Goal: Information Seeking & Learning: Get advice/opinions

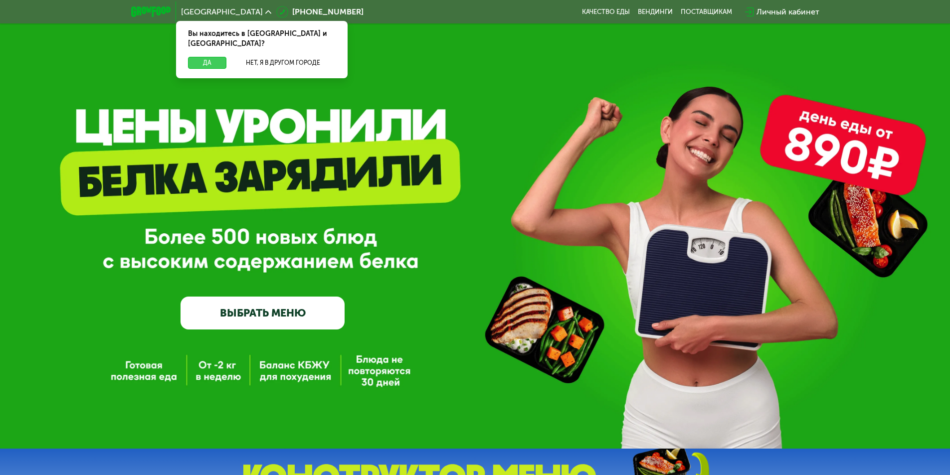
click at [207, 57] on button "Да" at bounding box center [207, 63] width 38 height 12
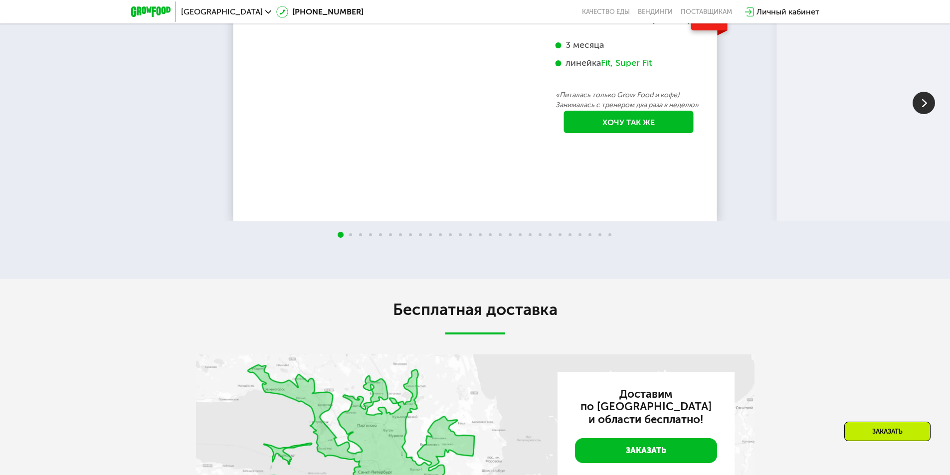
scroll to position [1895, 0]
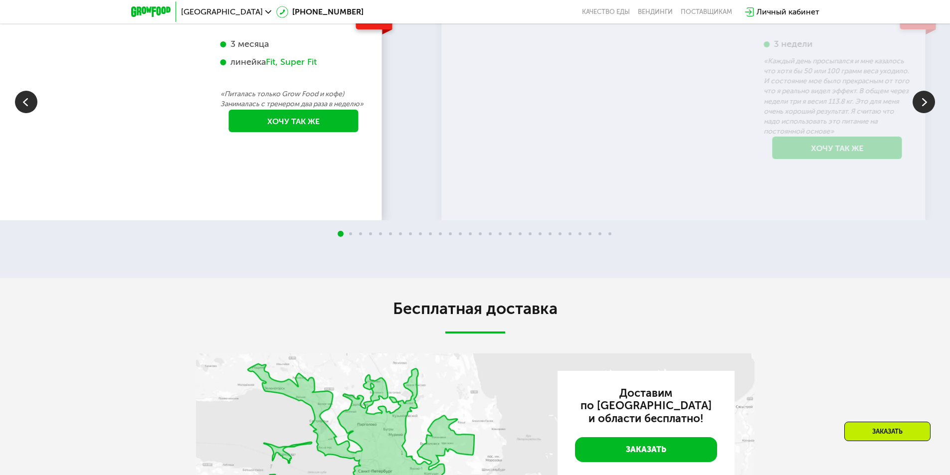
click at [299, 150] on div "-6 кг [PERSON_NAME], 31 год 3 месяца линейка Fit, Super Fit «Питалась только Gr…" at bounding box center [294, 70] width 166 height 162
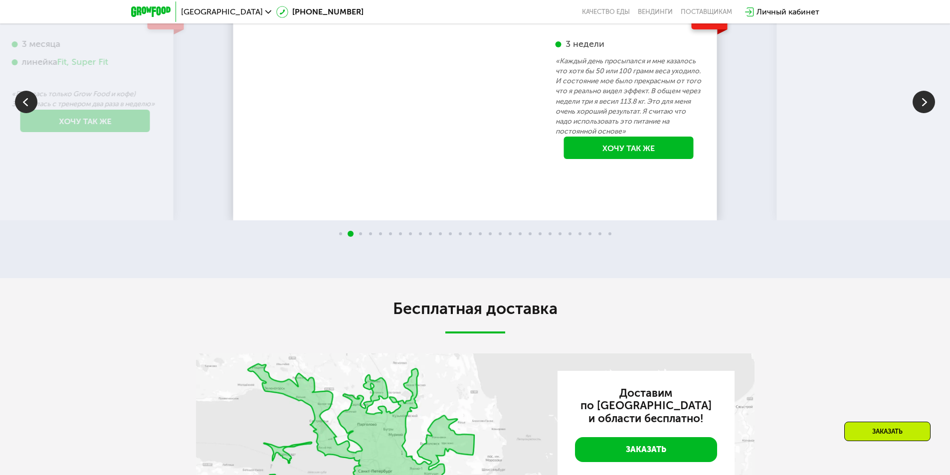
click at [555, 136] on p "«Каждый день просыпался и мне казалось что хотя бы 50 или 100 грамм веса уходил…" at bounding box center [628, 96] width 147 height 80
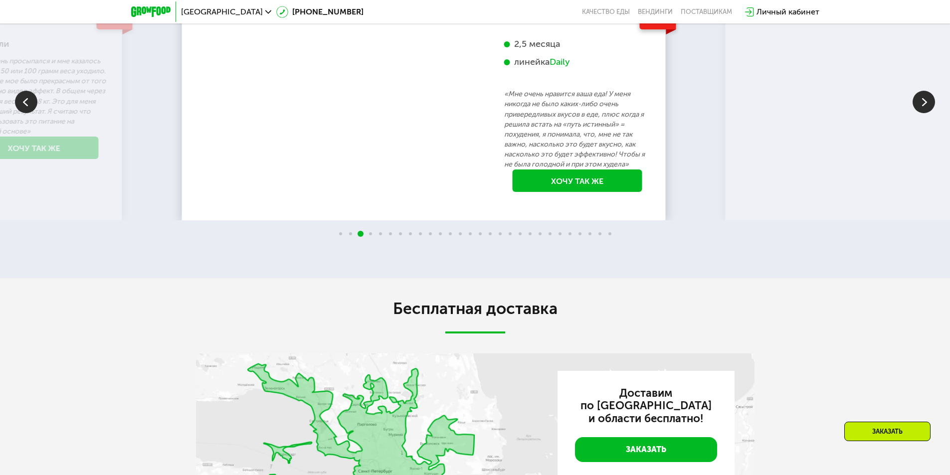
click at [513, 169] on p "«Мне очень нравится ваша еда! У меня никогда не было каких-либо очень привередл…" at bounding box center [577, 129] width 147 height 80
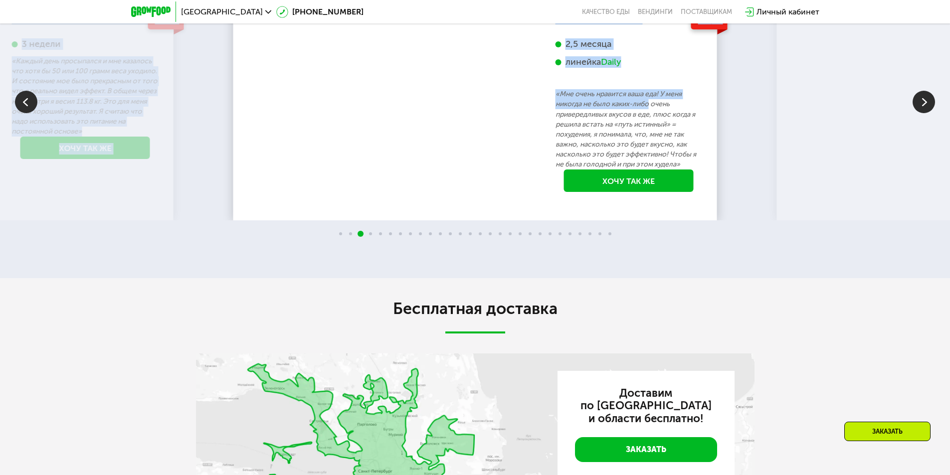
drag, startPoint x: 722, startPoint y: 188, endPoint x: 651, endPoint y: 191, distance: 70.9
click at [651, 191] on div "70 кг 64 кг -6 кг [PERSON_NAME], 31 год 3 месяца линейка Fit, Super Fit «Питала…" at bounding box center [475, 101] width 950 height 237
click at [719, 186] on div "70 кг 64 кг -6 кг [PERSON_NAME], 31 год 3 месяца линейка Fit, Super Fit «Питала…" at bounding box center [475, 101] width 950 height 237
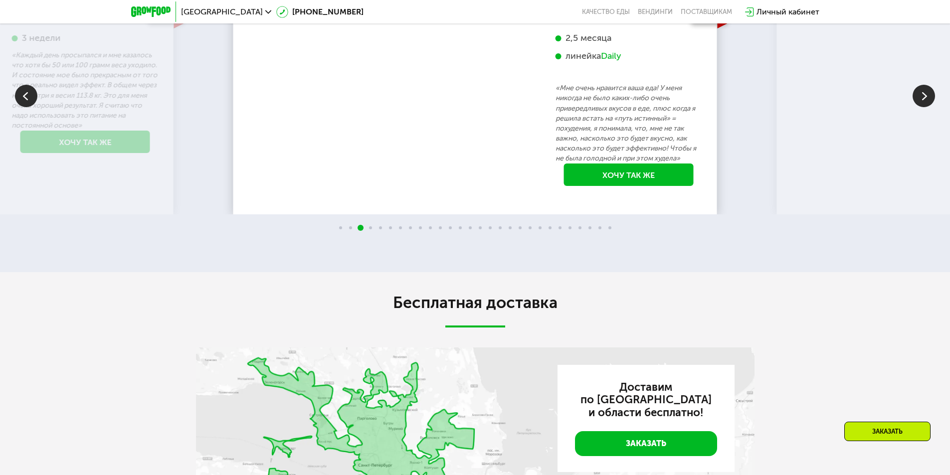
drag, startPoint x: 735, startPoint y: 189, endPoint x: 596, endPoint y: 203, distance: 139.3
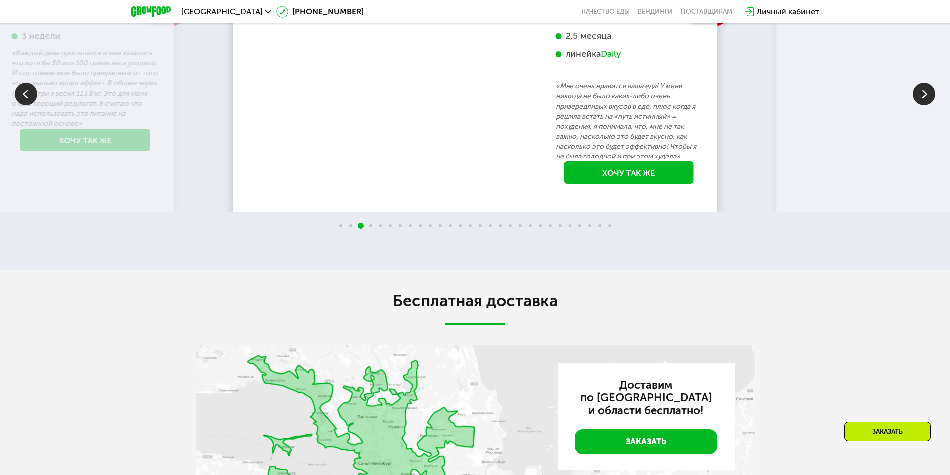
click at [919, 105] on img at bounding box center [923, 94] width 22 height 22
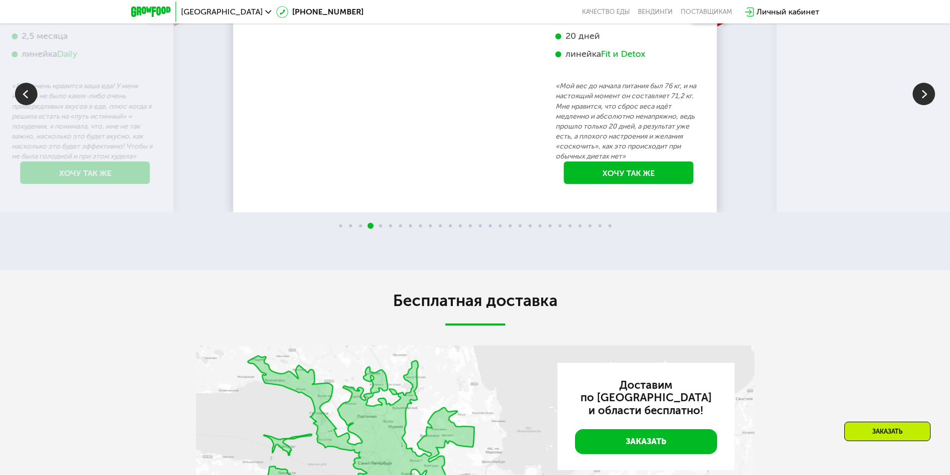
click at [919, 105] on img at bounding box center [923, 94] width 22 height 22
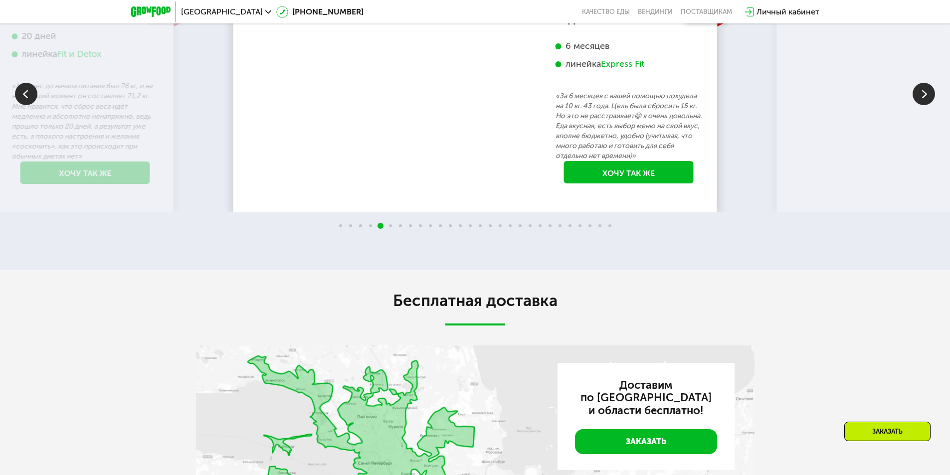
click at [919, 105] on img at bounding box center [923, 94] width 22 height 22
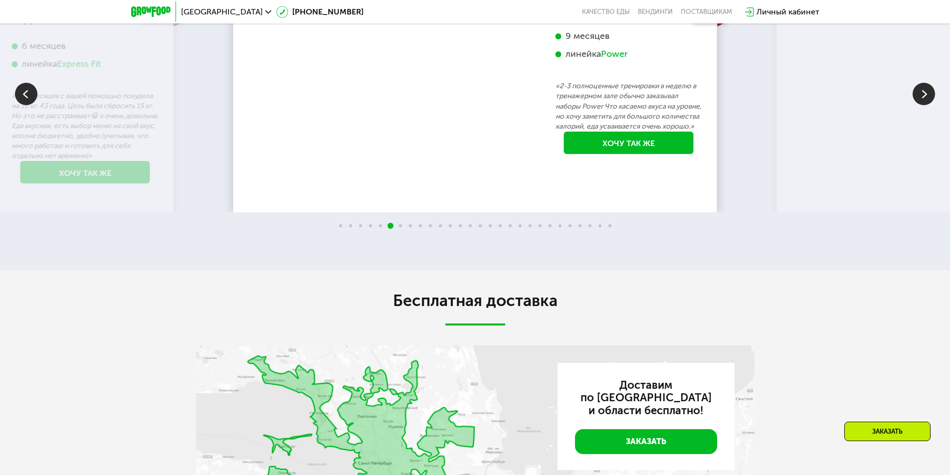
click at [919, 105] on img at bounding box center [923, 94] width 22 height 22
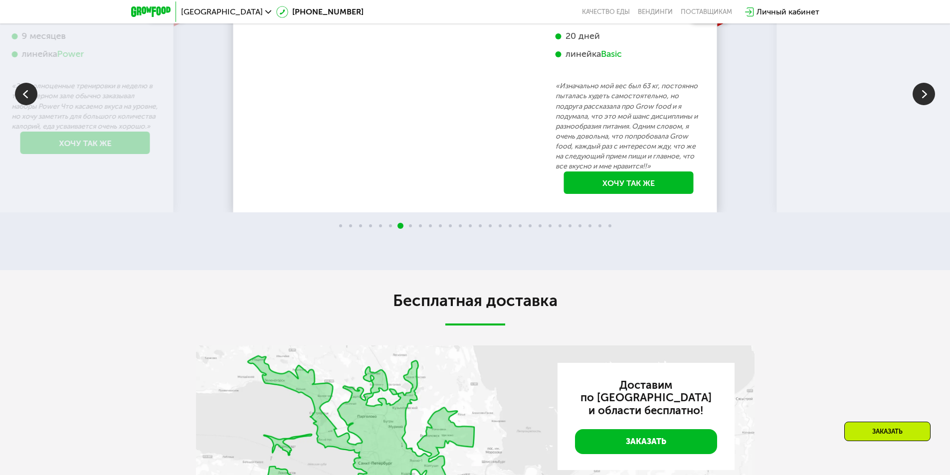
click at [919, 105] on img at bounding box center [923, 94] width 22 height 22
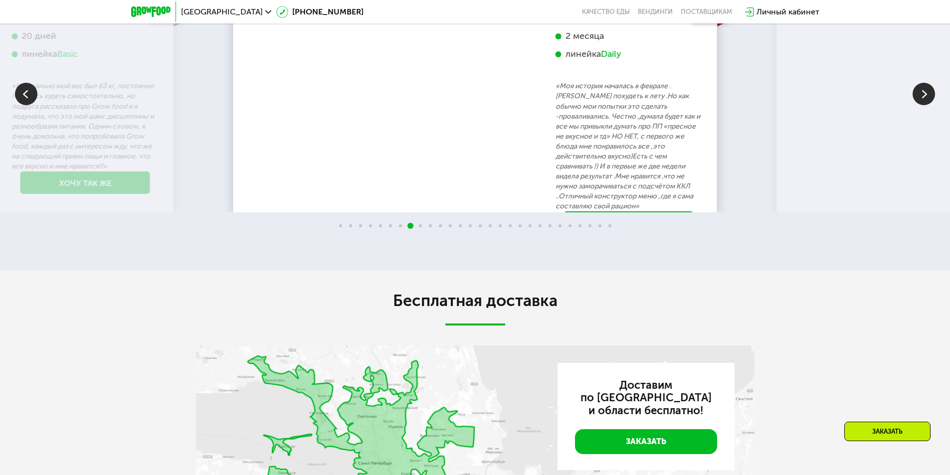
click at [919, 105] on img at bounding box center [923, 94] width 22 height 22
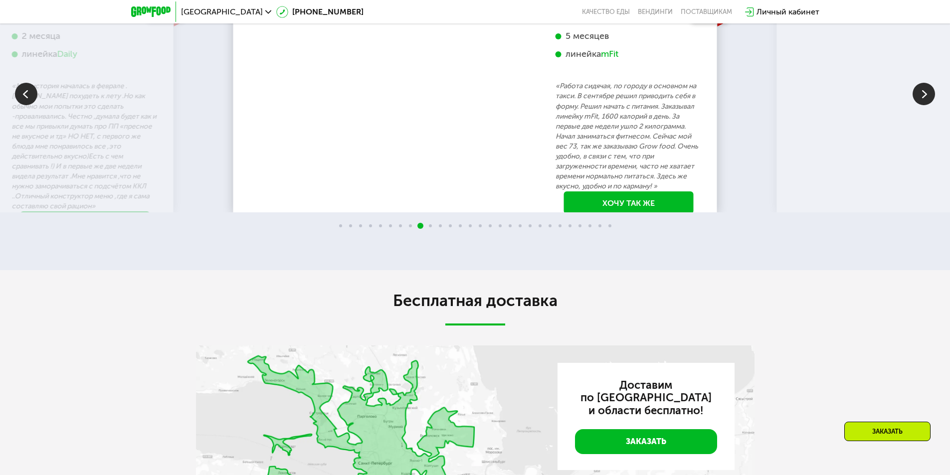
click at [919, 105] on img at bounding box center [923, 94] width 22 height 22
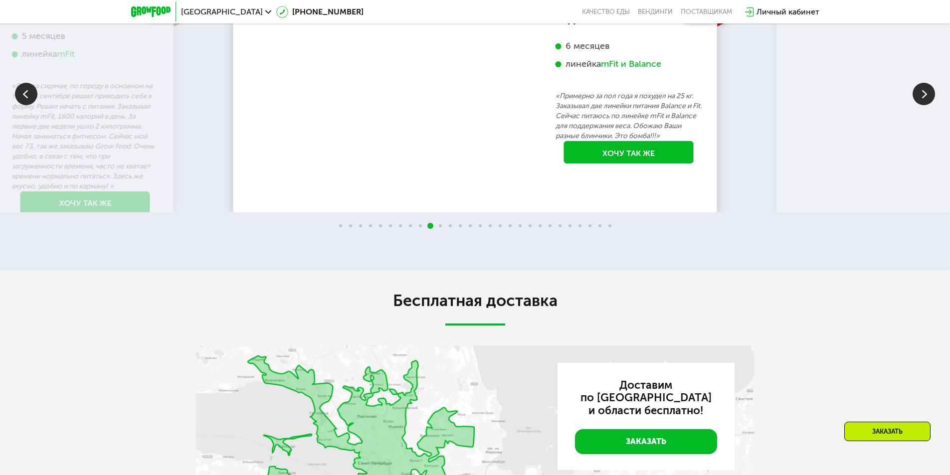
click at [919, 105] on img at bounding box center [923, 94] width 22 height 22
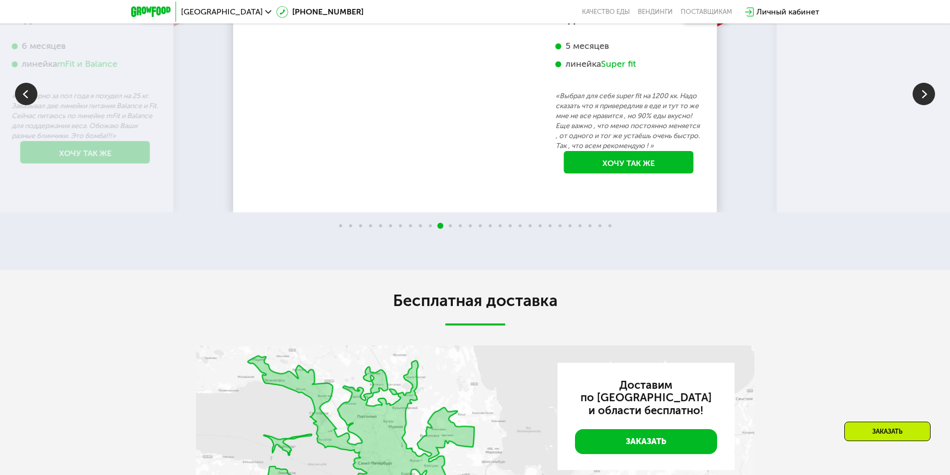
click at [919, 105] on img at bounding box center [923, 94] width 22 height 22
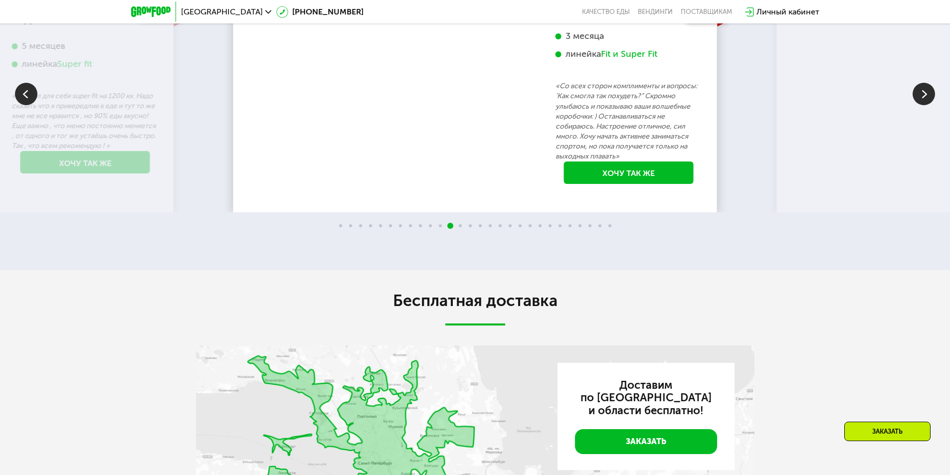
click at [919, 105] on img at bounding box center [923, 94] width 22 height 22
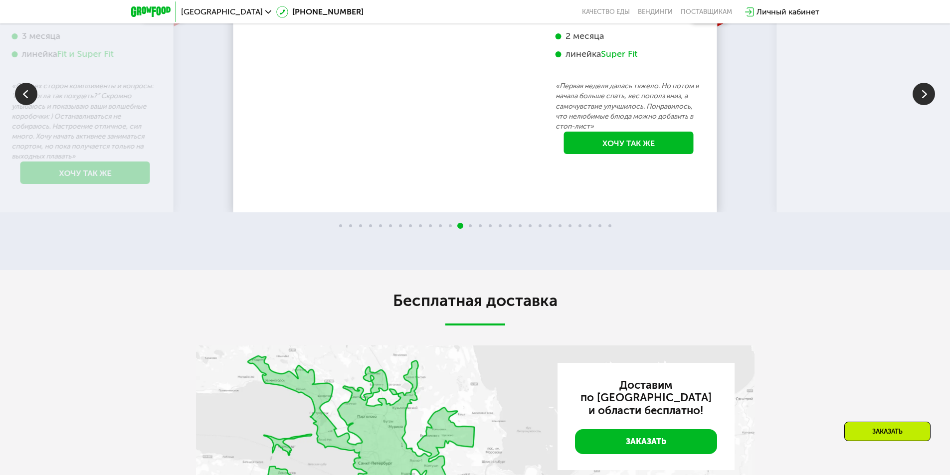
click at [919, 105] on img at bounding box center [923, 94] width 22 height 22
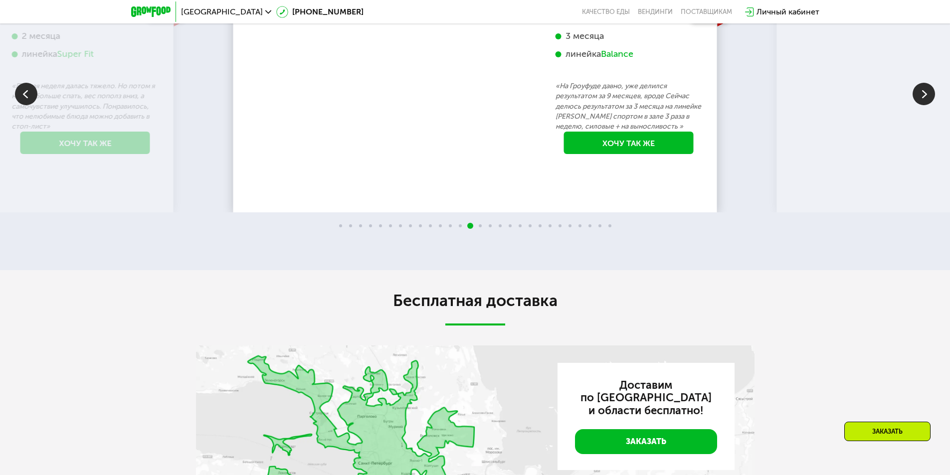
click at [919, 105] on img at bounding box center [923, 94] width 22 height 22
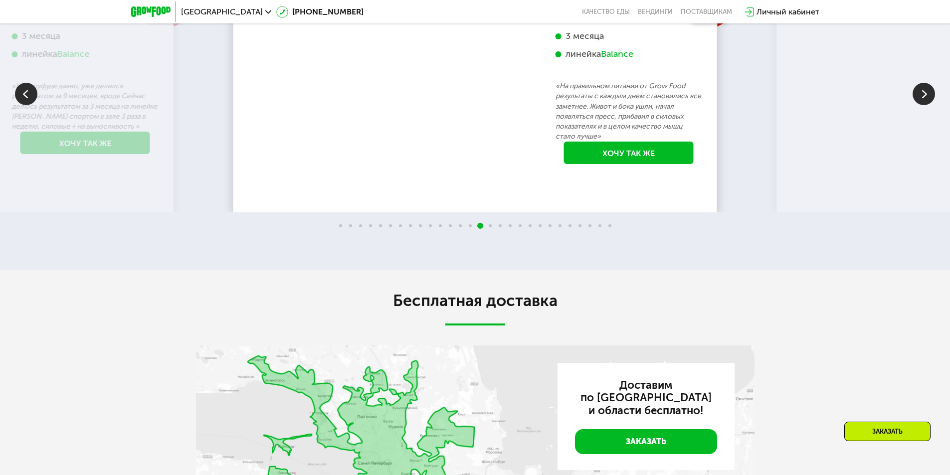
click at [919, 105] on img at bounding box center [923, 94] width 22 height 22
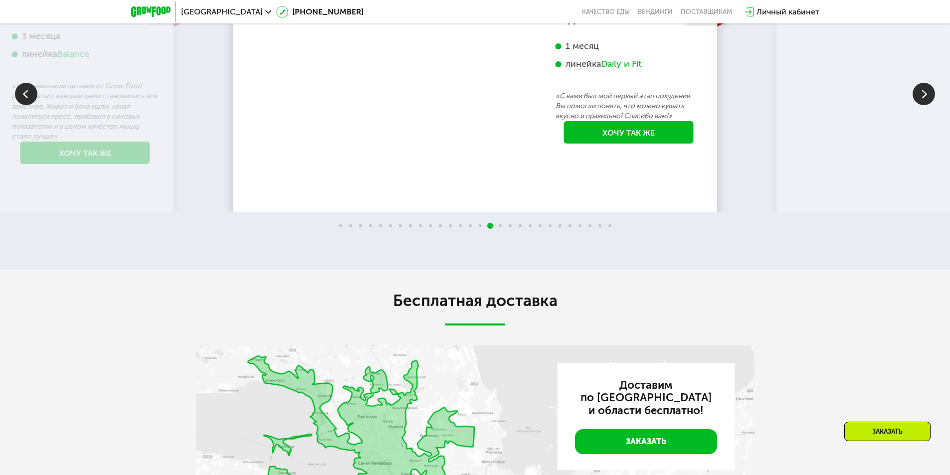
click at [919, 105] on img at bounding box center [923, 94] width 22 height 22
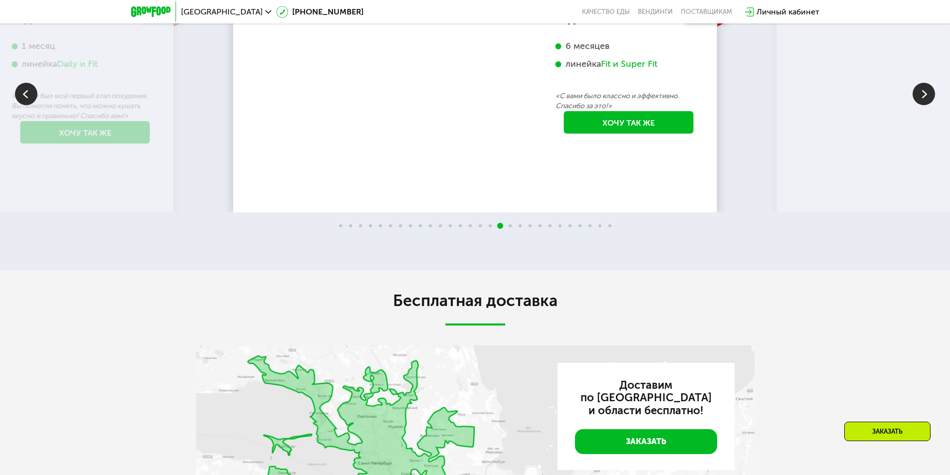
click at [919, 105] on img at bounding box center [923, 94] width 22 height 22
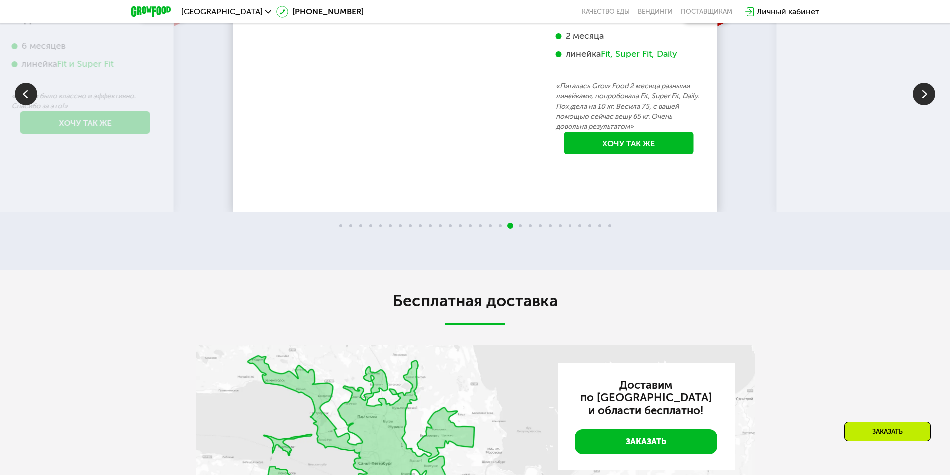
click at [919, 105] on img at bounding box center [923, 94] width 22 height 22
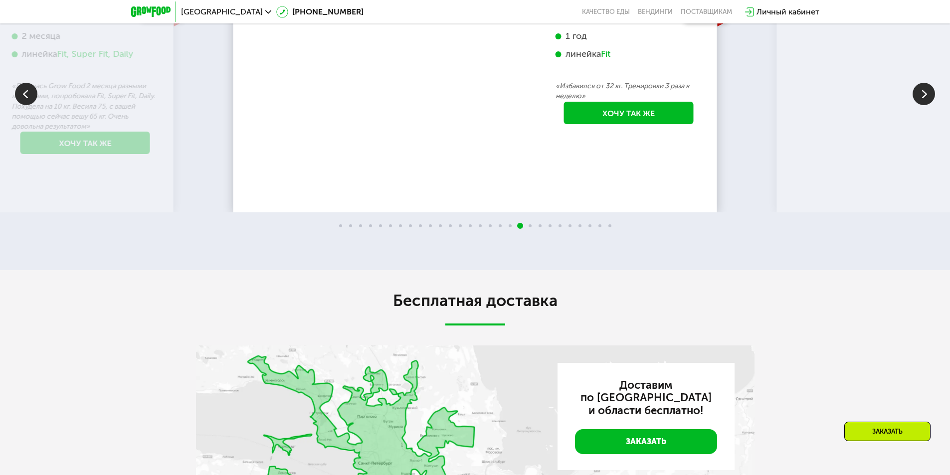
click at [919, 105] on img at bounding box center [923, 94] width 22 height 22
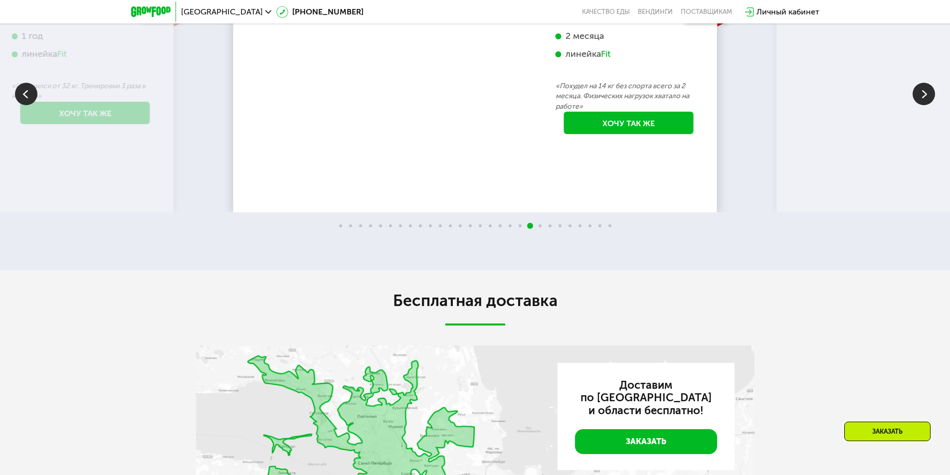
click at [26, 105] on img at bounding box center [26, 94] width 22 height 22
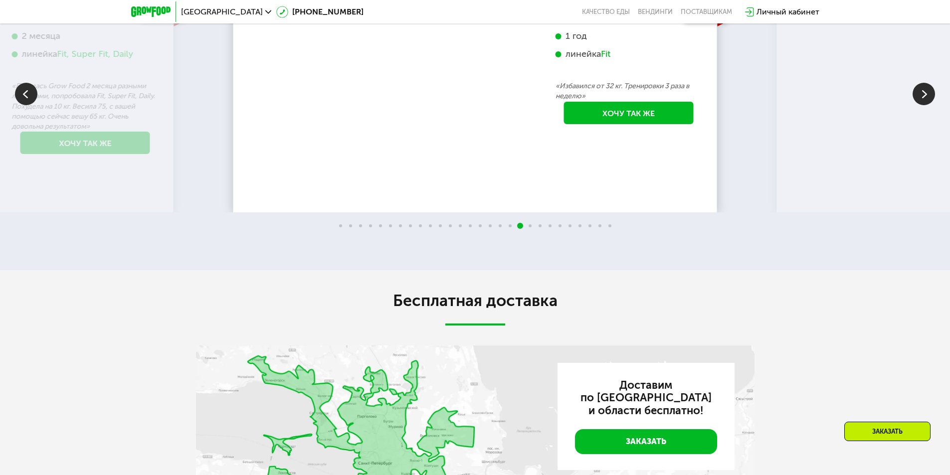
click at [919, 105] on img at bounding box center [923, 94] width 22 height 22
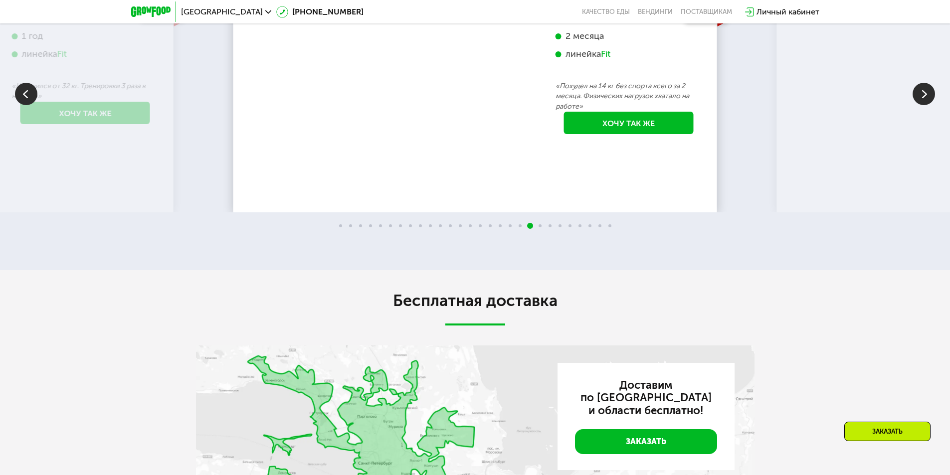
click at [919, 105] on img at bounding box center [923, 94] width 22 height 22
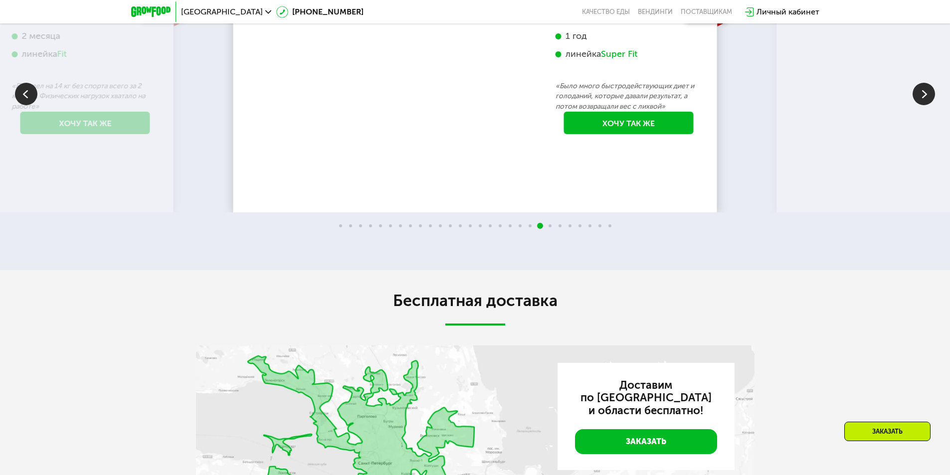
click at [919, 105] on img at bounding box center [923, 94] width 22 height 22
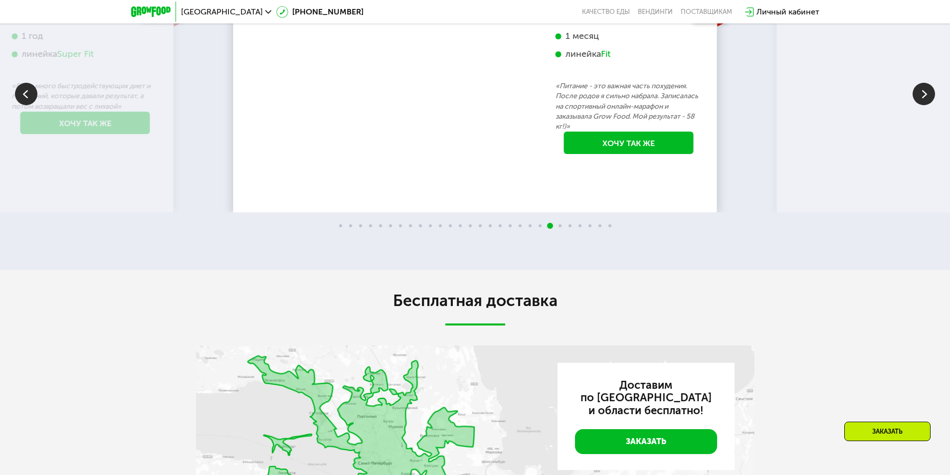
click at [919, 105] on img at bounding box center [923, 94] width 22 height 22
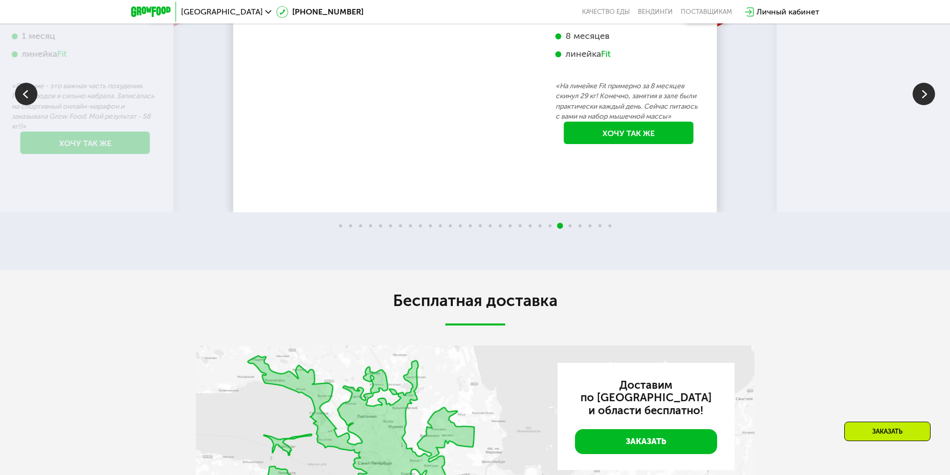
click at [919, 105] on img at bounding box center [923, 94] width 22 height 22
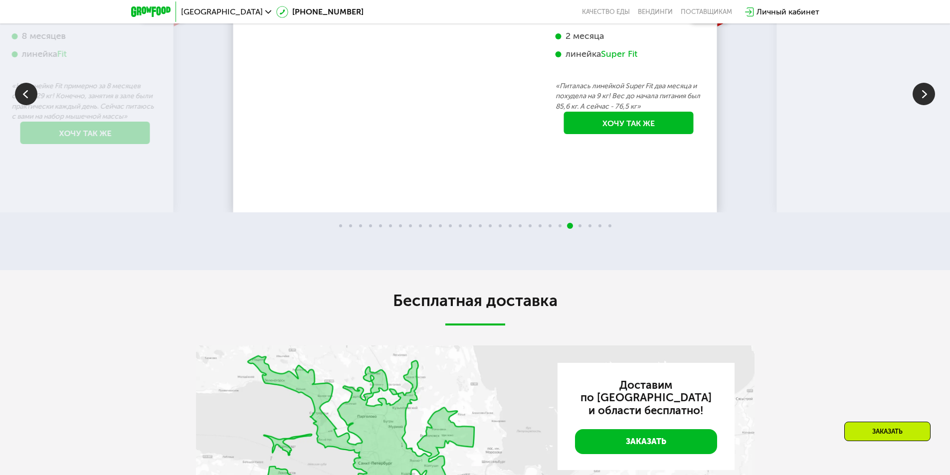
click at [919, 105] on img at bounding box center [923, 94] width 22 height 22
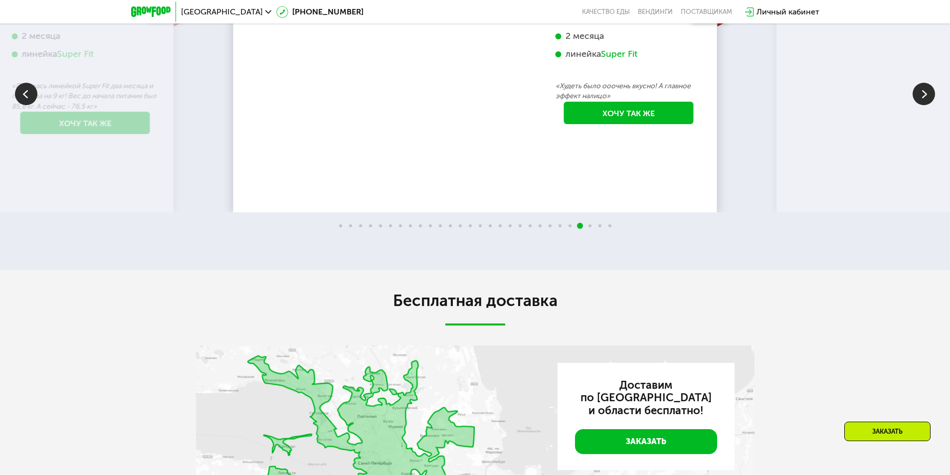
click at [923, 105] on img at bounding box center [923, 94] width 22 height 22
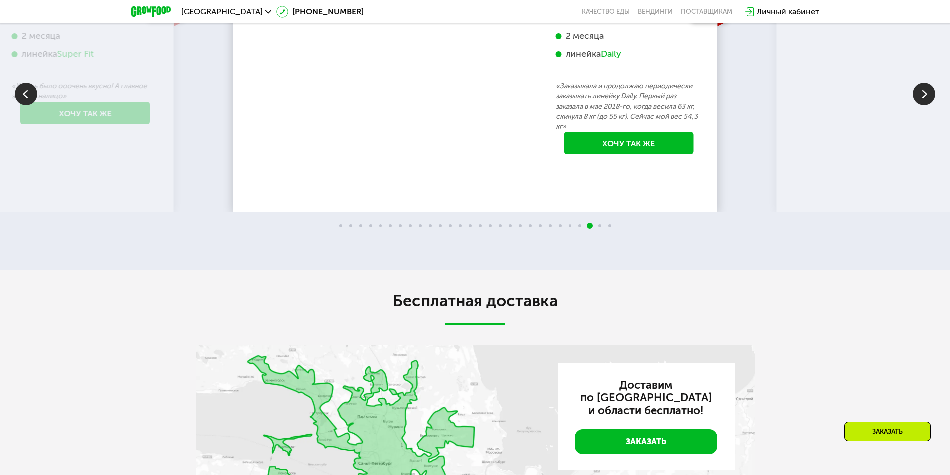
click at [923, 105] on img at bounding box center [923, 94] width 22 height 22
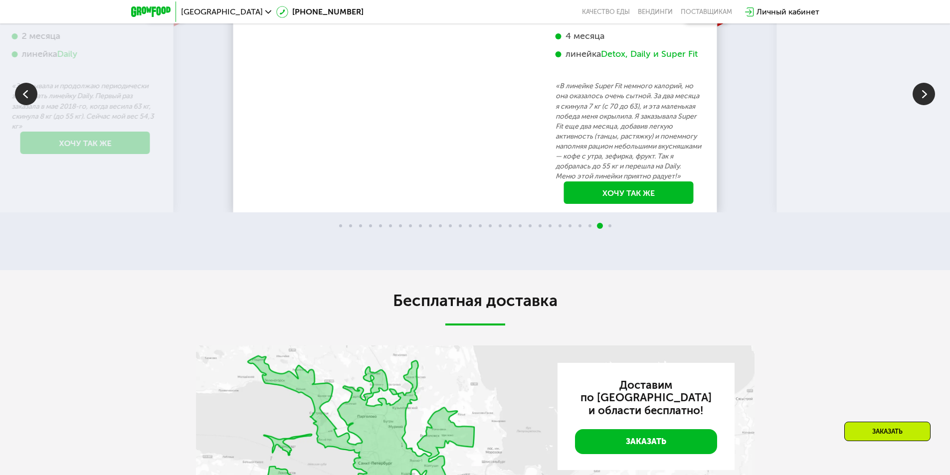
click at [923, 105] on img at bounding box center [923, 94] width 22 height 22
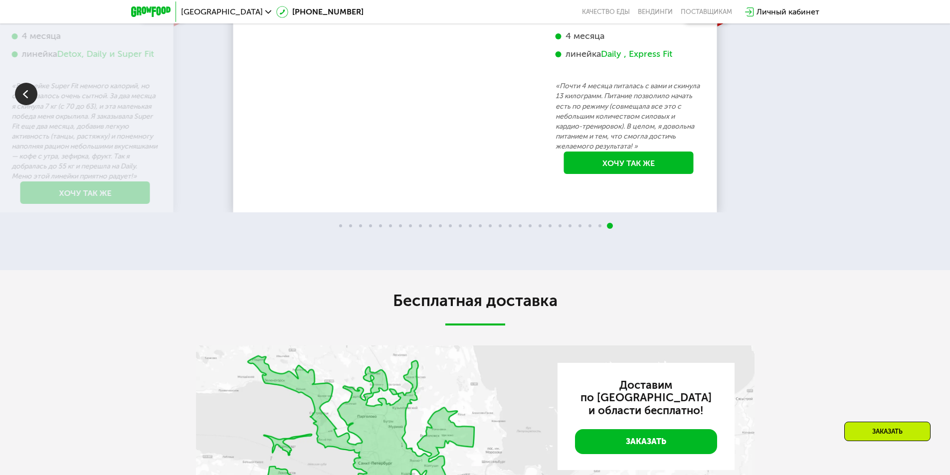
click at [923, 181] on div "70 кг 64 кг -6 кг [PERSON_NAME], 31 год 3 месяца линейка Fit, Super Fit «Питала…" at bounding box center [475, 93] width 950 height 237
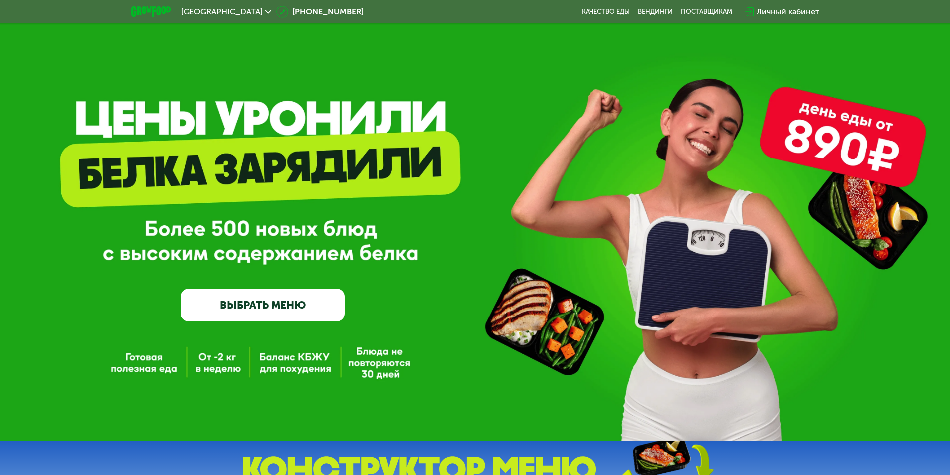
scroll to position [0, 0]
